Goal: Information Seeking & Learning: Check status

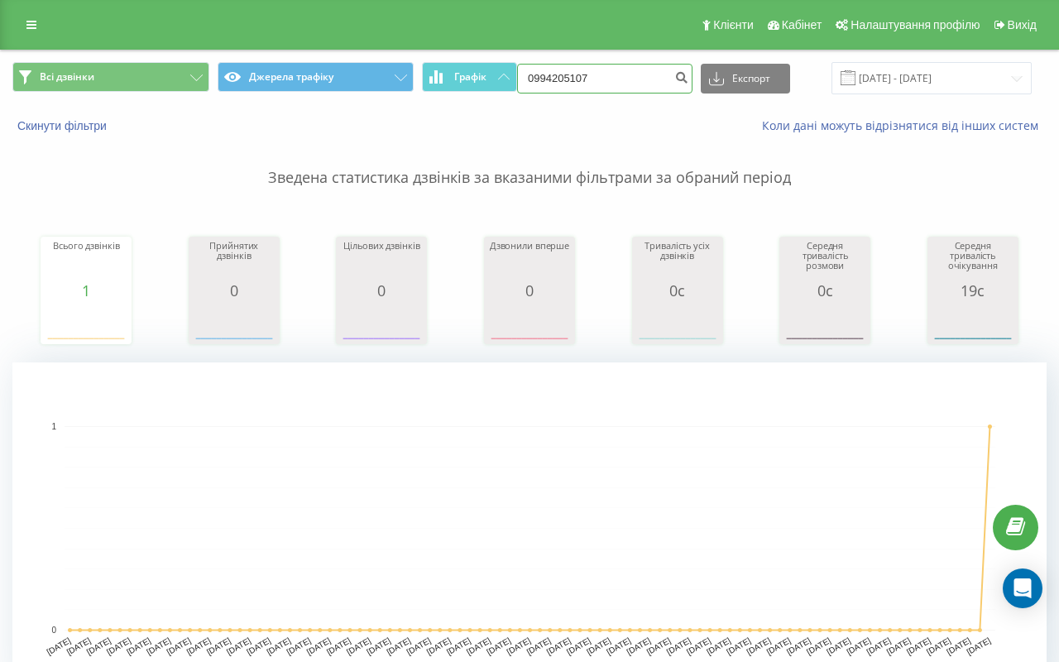
click at [631, 70] on input "0994205107" at bounding box center [604, 79] width 175 height 30
paste input "+380974780830"
click at [576, 78] on input "+380974780830" at bounding box center [604, 79] width 175 height 30
type input "0974780830"
click at [685, 80] on icon "submit" at bounding box center [682, 75] width 14 height 10
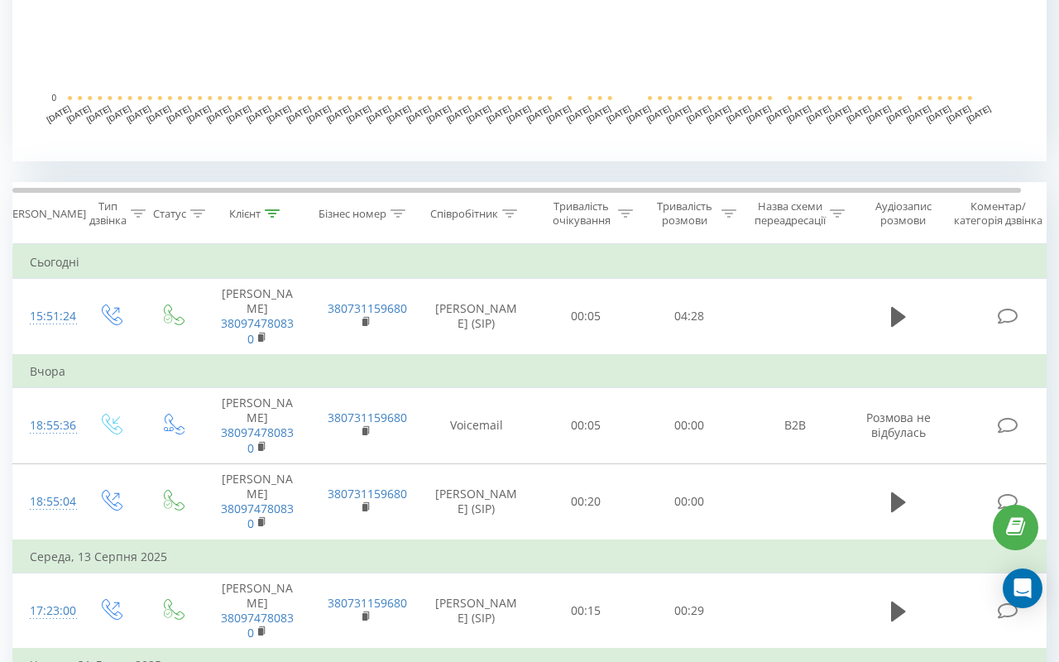
scroll to position [588, 0]
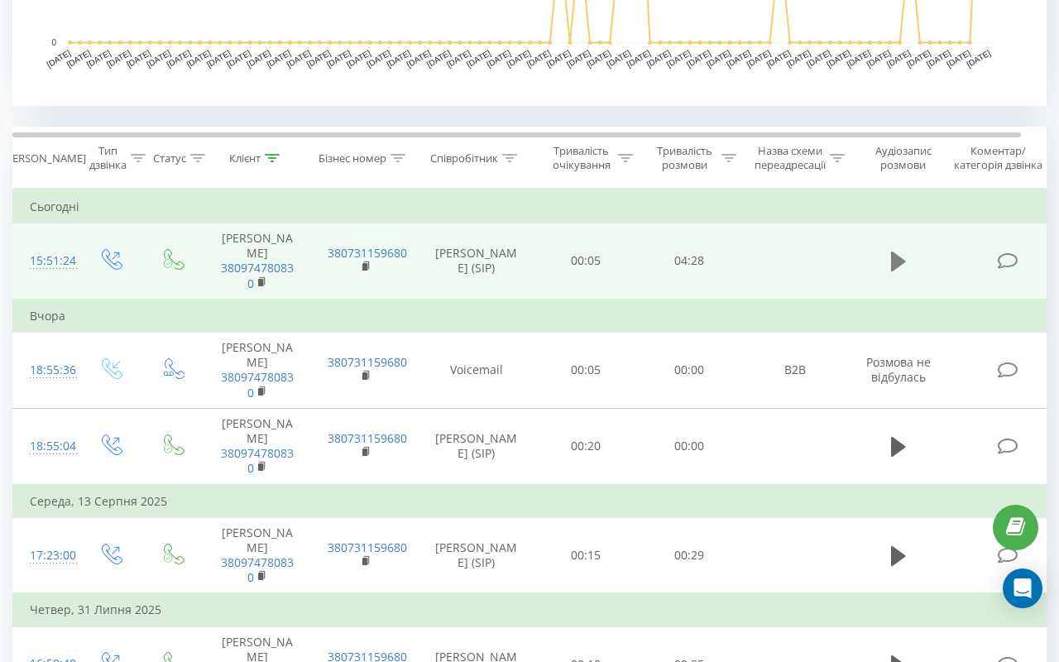
click at [899, 250] on icon at bounding box center [898, 261] width 15 height 23
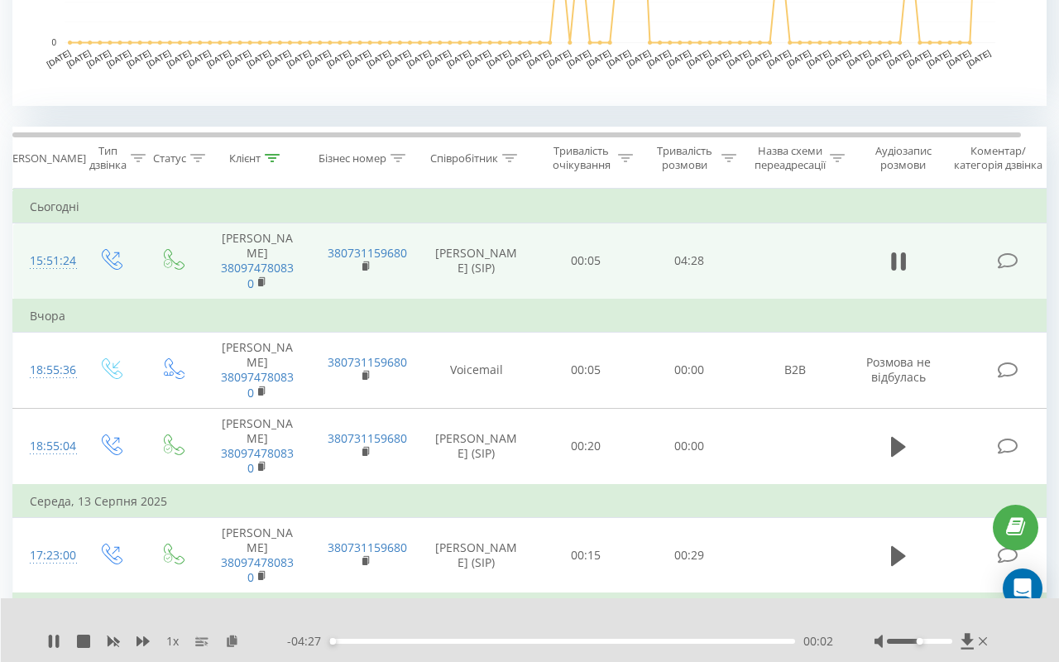
click at [39, 647] on div "1 x - 04:27 00:02 00:02" at bounding box center [530, 630] width 1059 height 64
click at [60, 646] on icon at bounding box center [53, 641] width 13 height 13
click at [965, 643] on icon at bounding box center [968, 641] width 14 height 17
